Goal: Navigation & Orientation: Find specific page/section

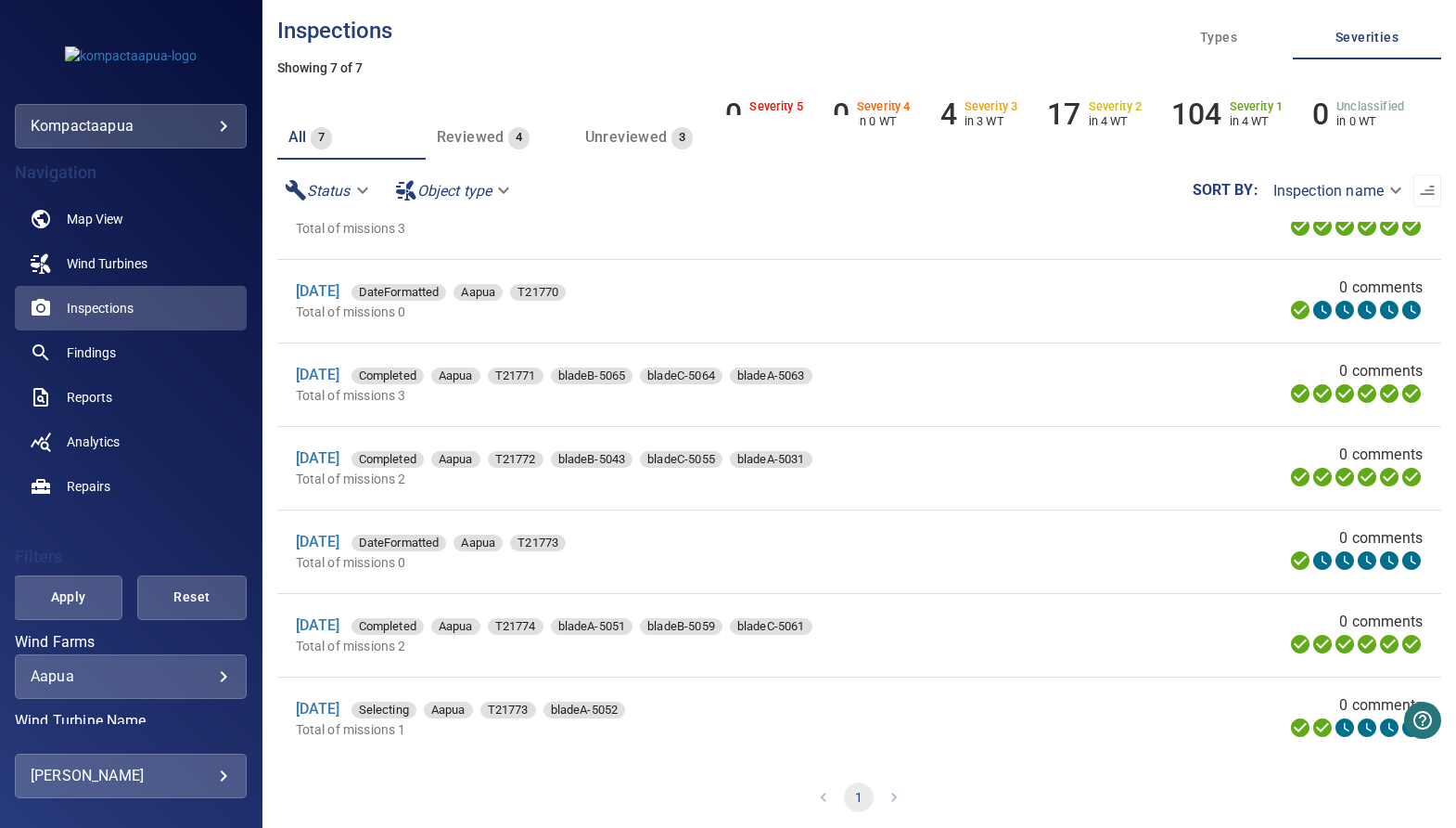
scroll to position [49, 0]
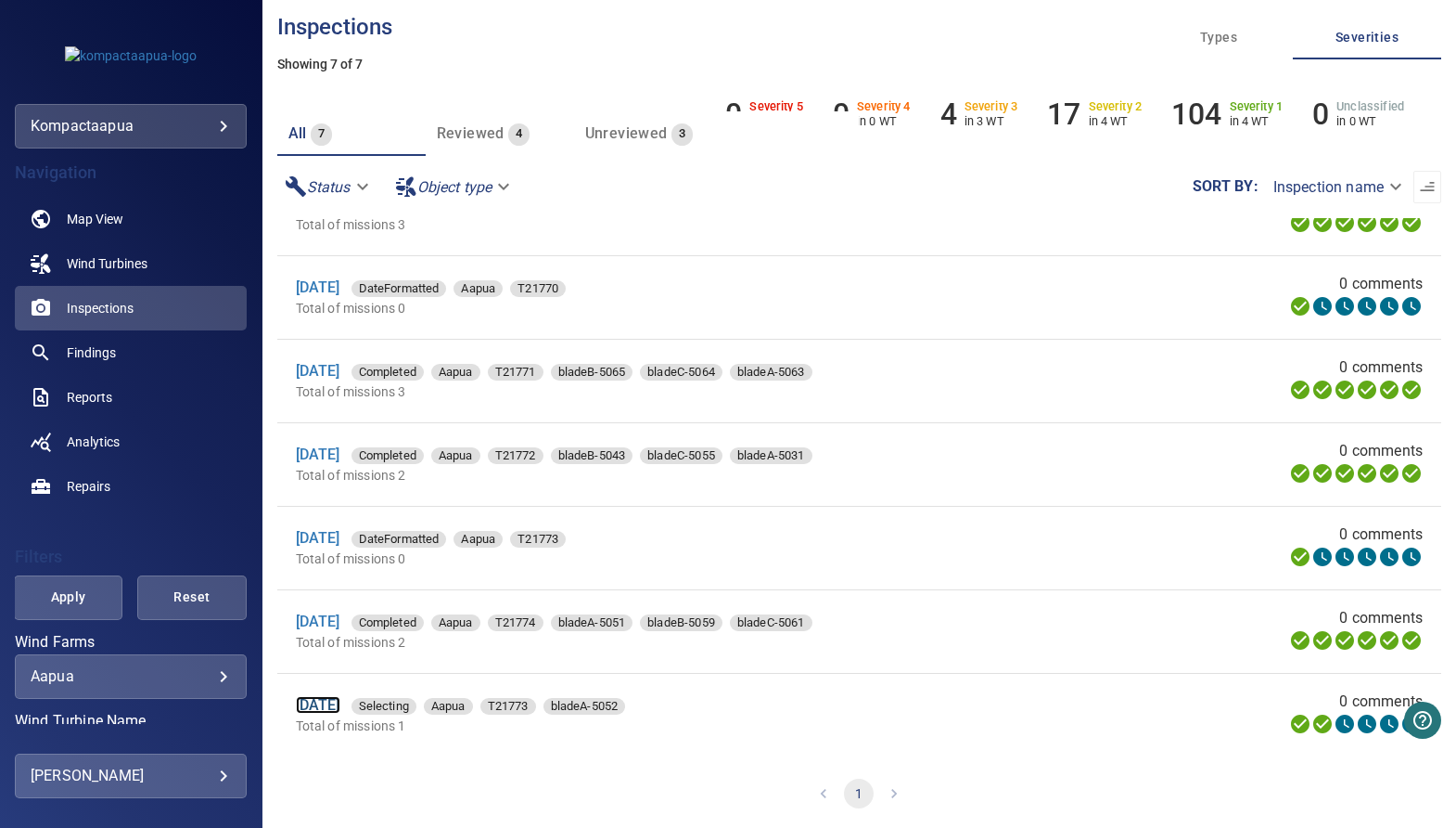
click at [329, 708] on link "[DATE]" at bounding box center [318, 705] width 45 height 18
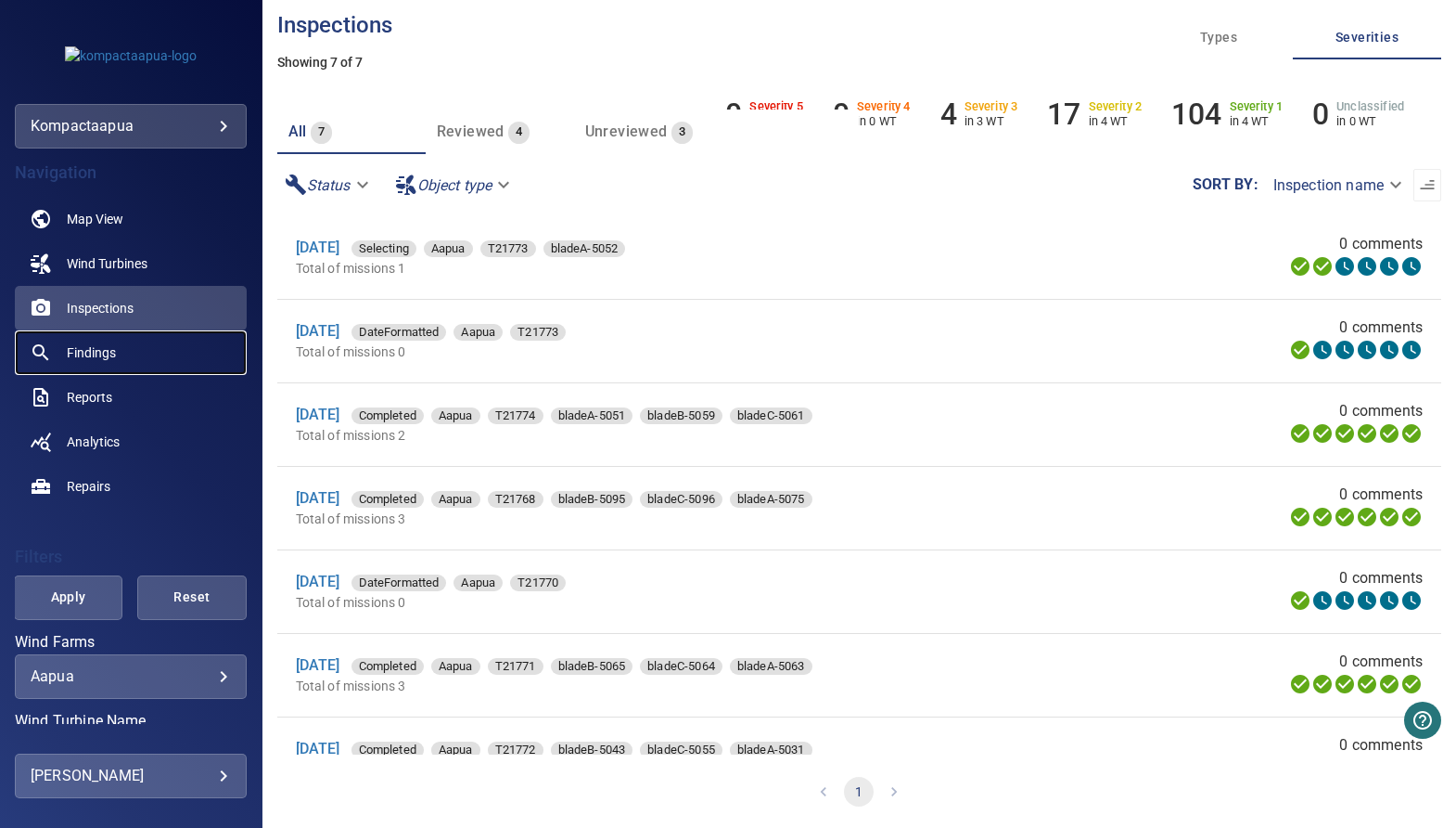
click at [121, 342] on link "Findings" at bounding box center [131, 352] width 232 height 45
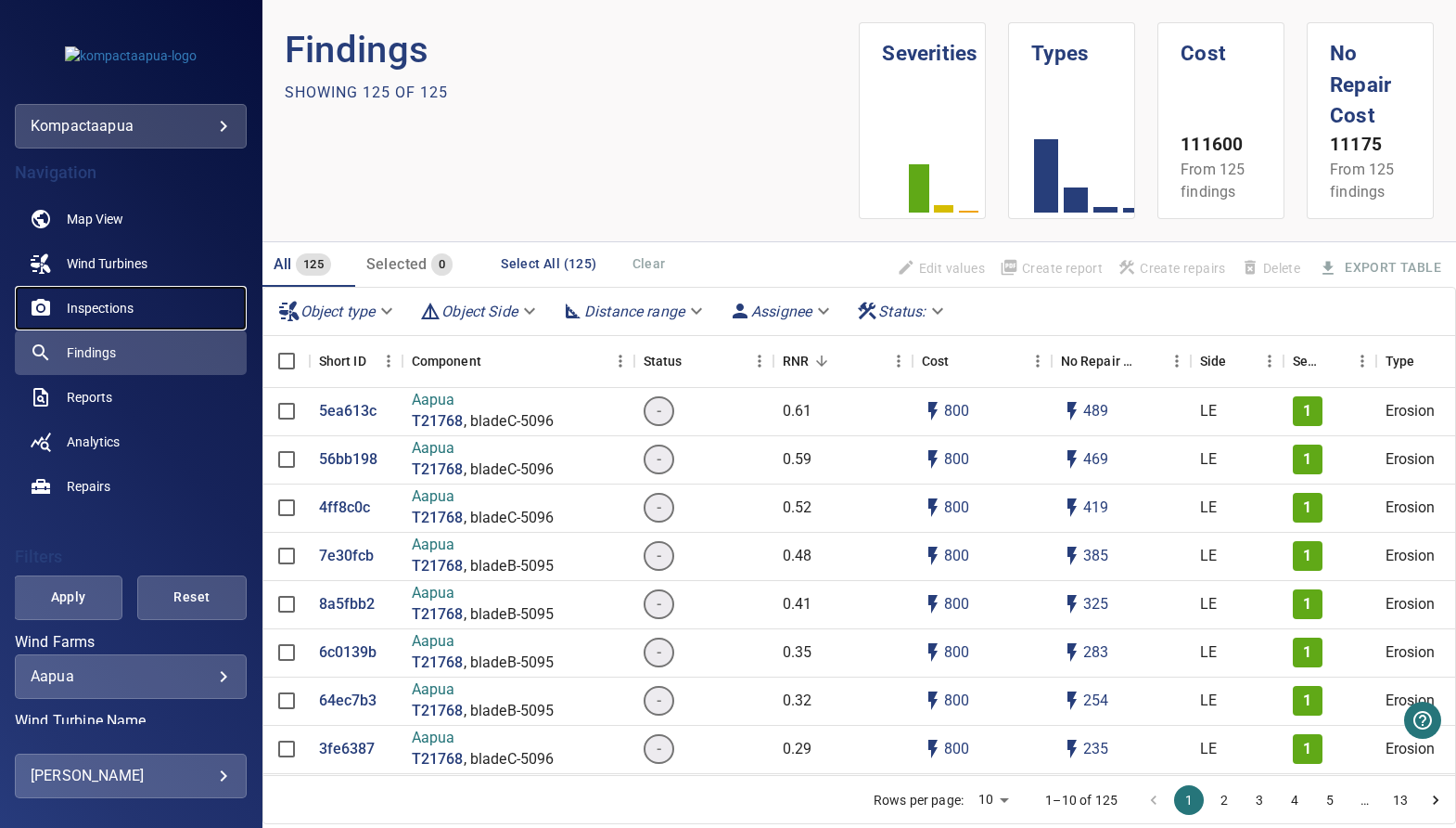
click at [137, 299] on link "Inspections" at bounding box center [131, 307] width 232 height 45
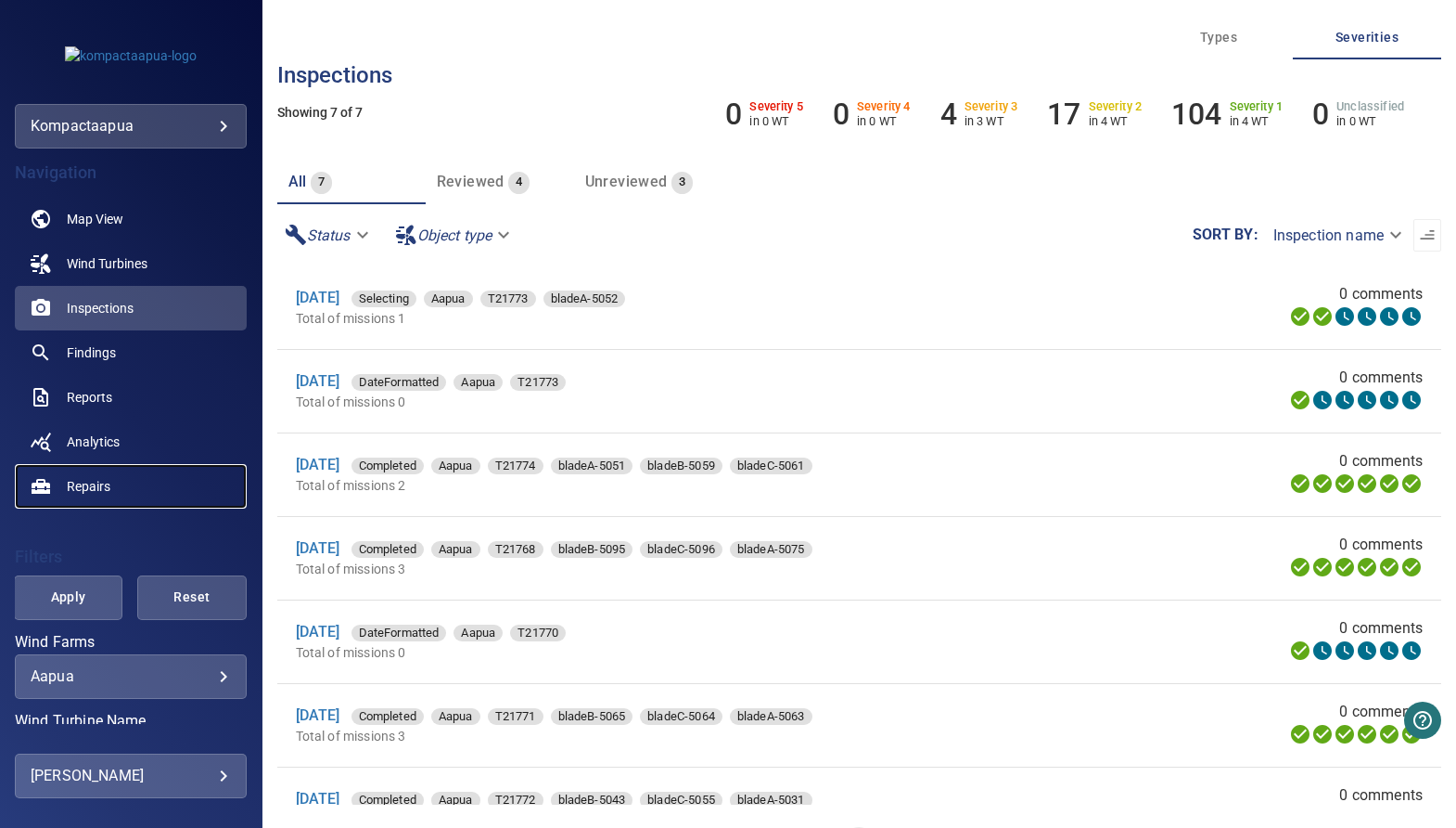
click at [135, 489] on link "Repairs" at bounding box center [131, 486] width 232 height 45
